Goal: Find specific page/section: Find specific page/section

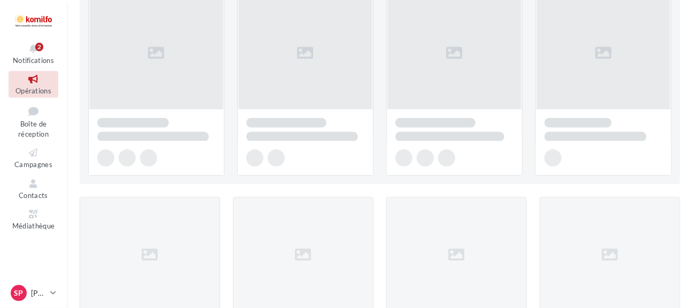
scroll to position [160, 0]
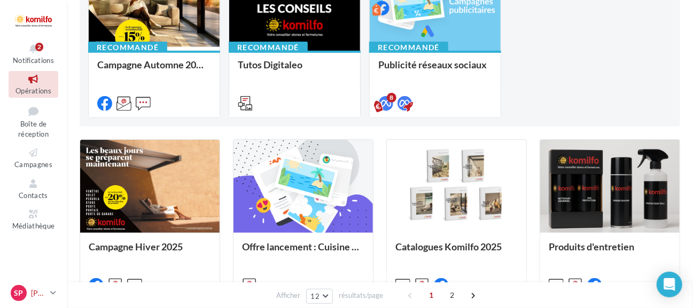
click at [56, 295] on icon at bounding box center [53, 292] width 6 height 9
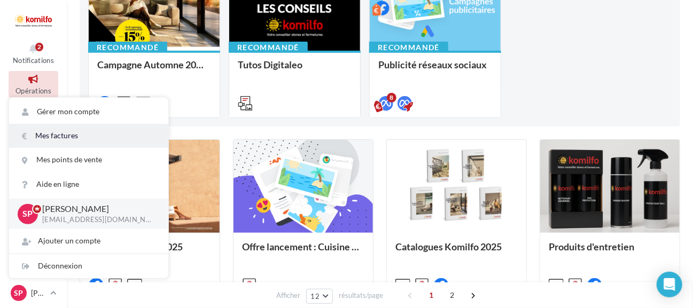
click at [73, 134] on link "Mes factures" at bounding box center [88, 136] width 159 height 24
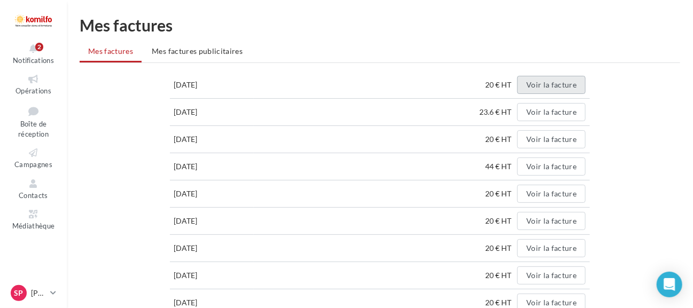
click at [542, 83] on button "Voir la facture" at bounding box center [551, 85] width 68 height 18
click at [546, 111] on button "Voir la facture" at bounding box center [551, 112] width 68 height 18
click at [546, 139] on button "Voir la facture" at bounding box center [551, 139] width 68 height 18
click at [544, 175] on td "44 € HT Voir la facture" at bounding box center [422, 166] width 336 height 27
click at [550, 197] on button "Voir la facture" at bounding box center [551, 194] width 68 height 18
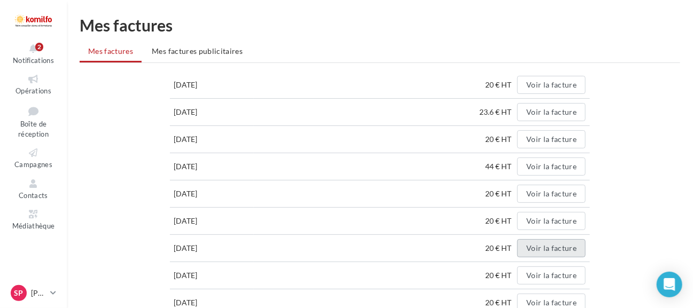
click at [549, 252] on button "Voir la facture" at bounding box center [551, 248] width 68 height 18
click at [548, 277] on button "Voir la facture" at bounding box center [551, 275] width 68 height 18
click at [564, 223] on button "Voir la facture" at bounding box center [551, 221] width 68 height 18
click at [568, 167] on button "Voir la facture" at bounding box center [551, 167] width 68 height 18
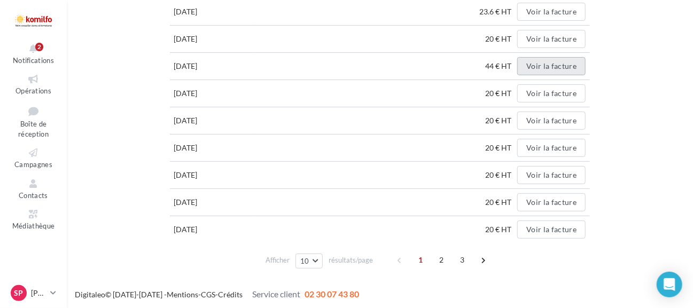
scroll to position [47, 0]
